Goal: Task Accomplishment & Management: Manage account settings

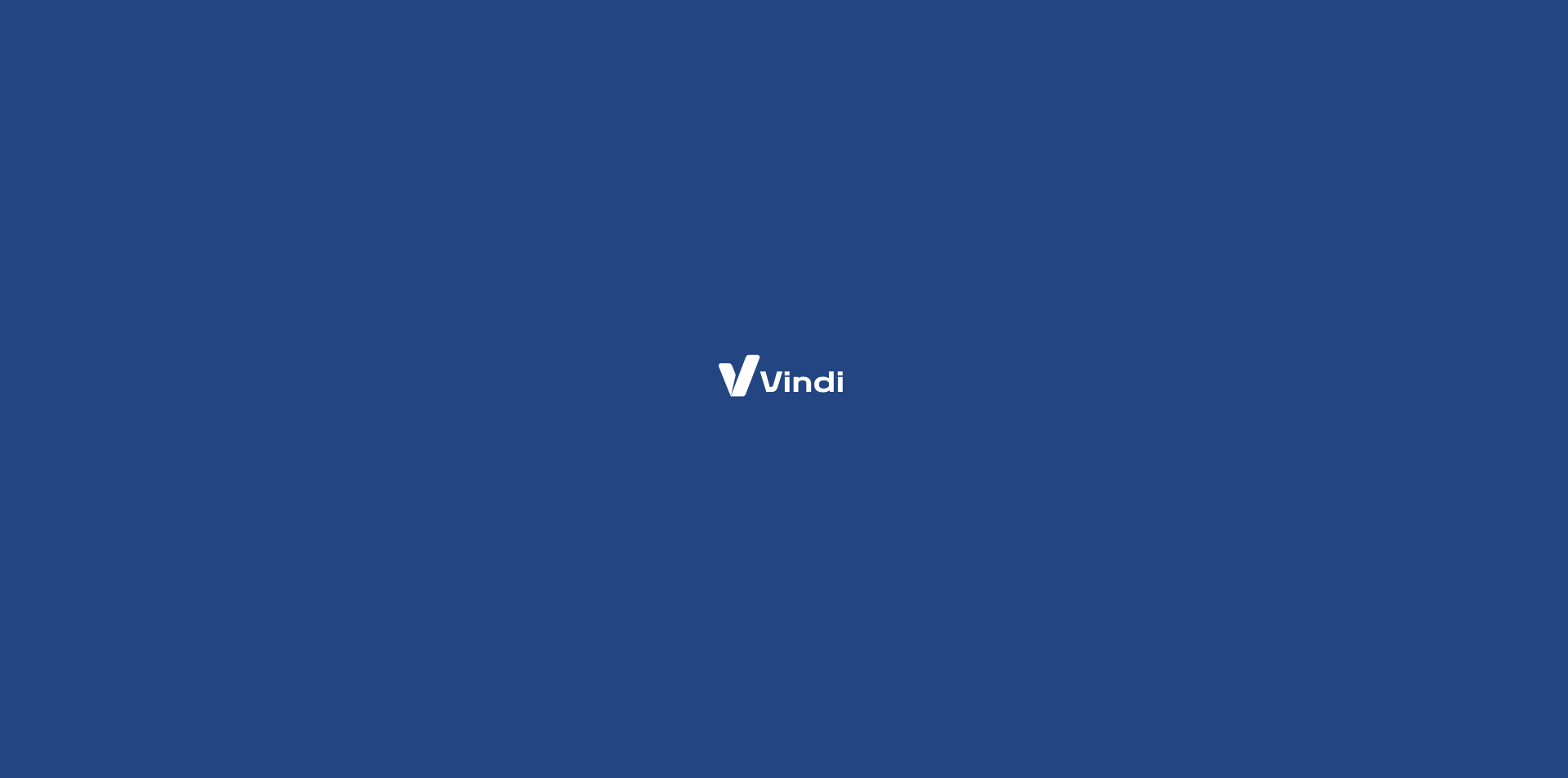
click at [498, 0] on html at bounding box center [784, 0] width 1568 height 0
click at [496, 0] on html at bounding box center [784, 0] width 1568 height 0
